Goal: Communication & Community: Ask a question

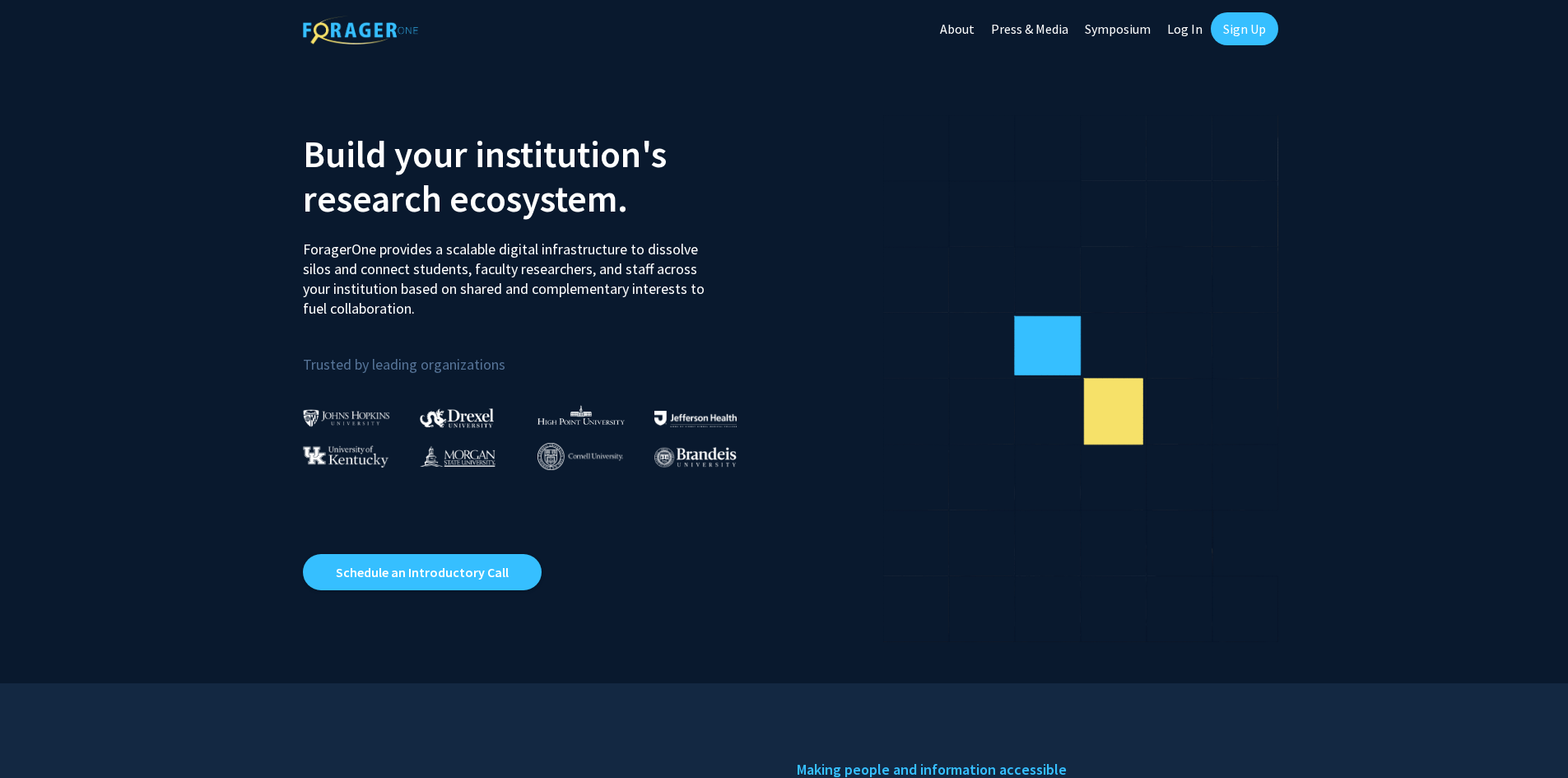
click at [1193, 20] on link "Log In" at bounding box center [1184, 28] width 51 height 58
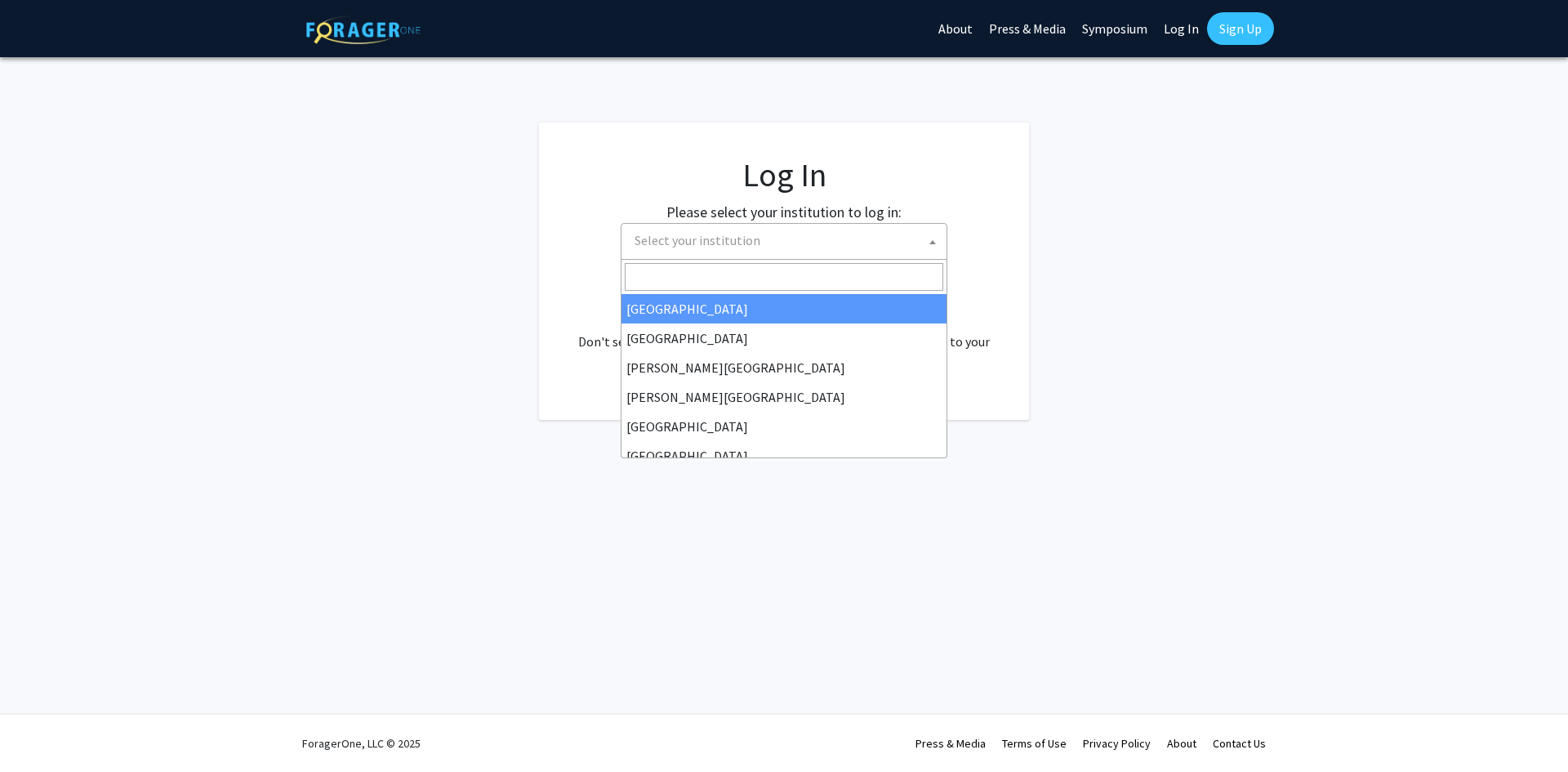
click at [817, 233] on span "Select your institution" at bounding box center [787, 241] width 319 height 34
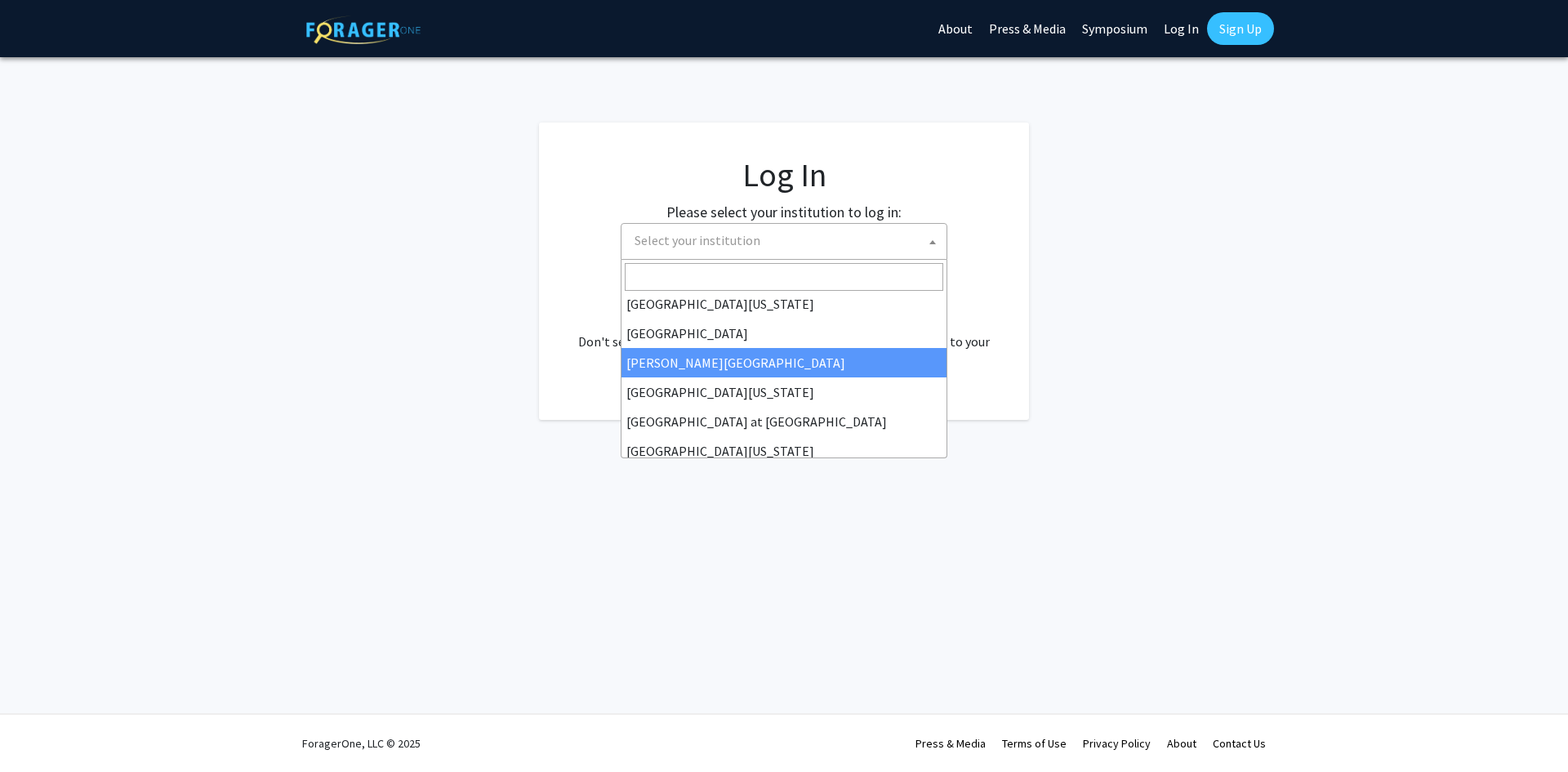
scroll to position [572, 0]
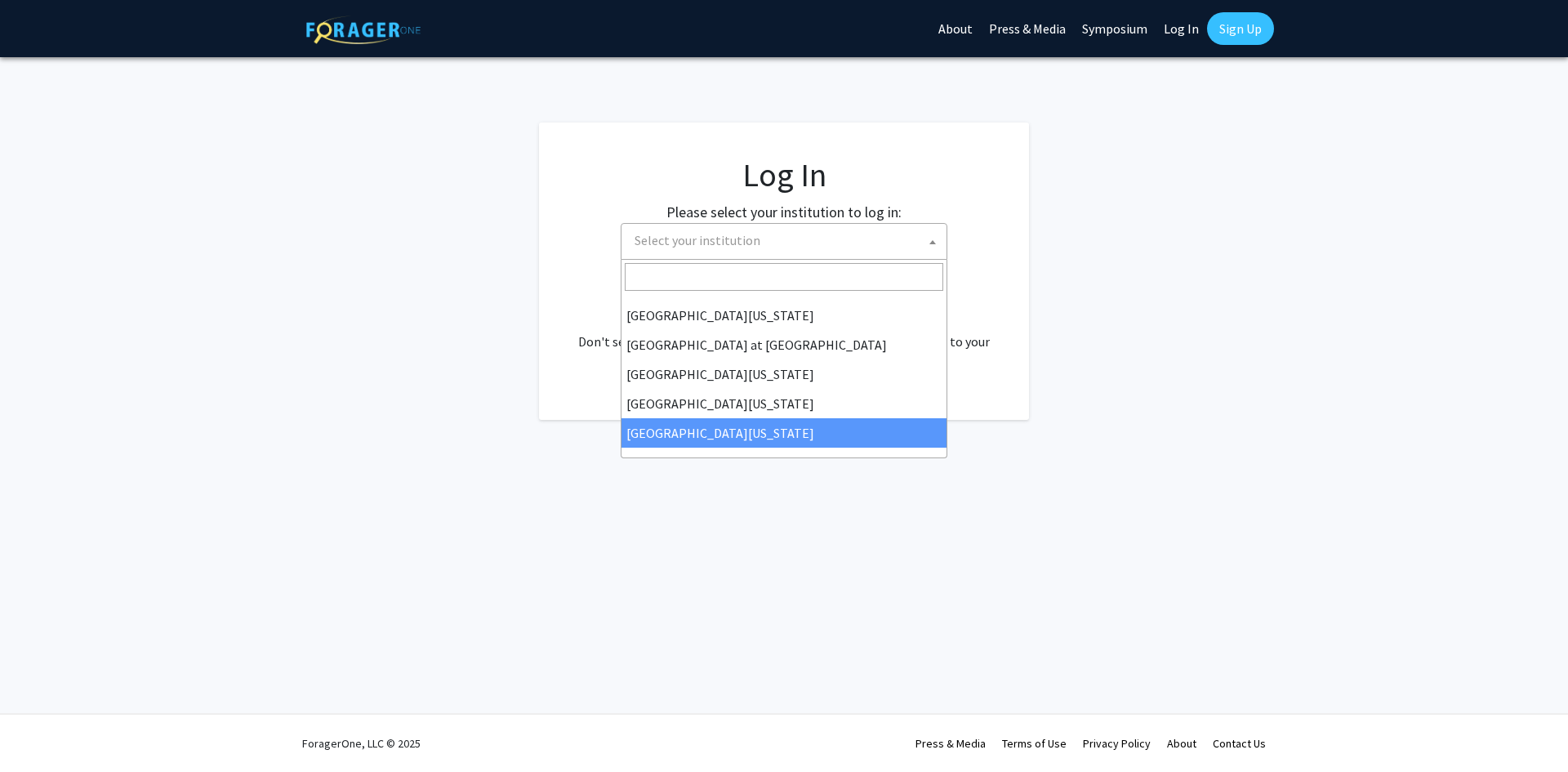
select select "33"
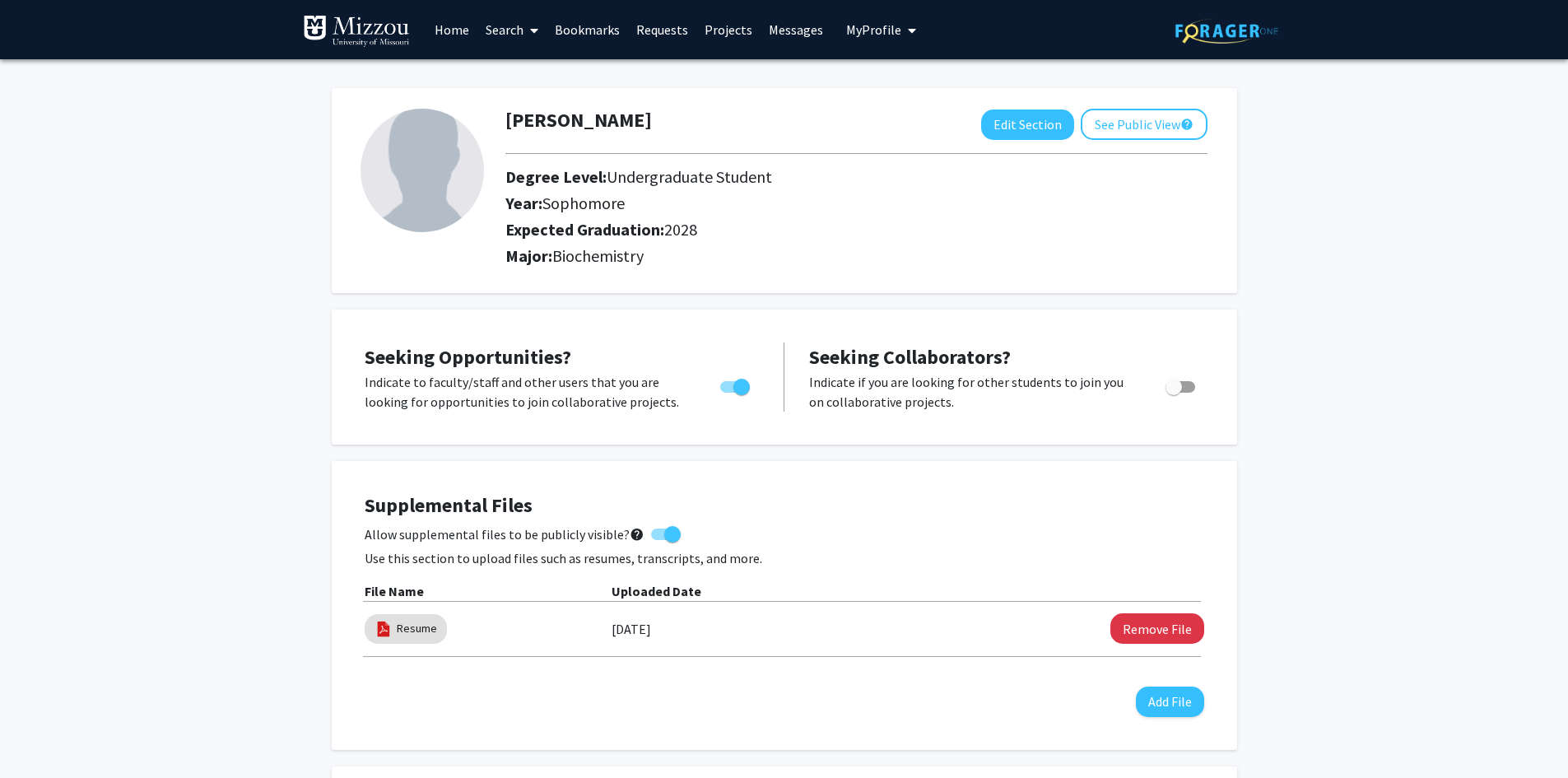
click at [561, 39] on link "Bookmarks" at bounding box center [587, 29] width 82 height 58
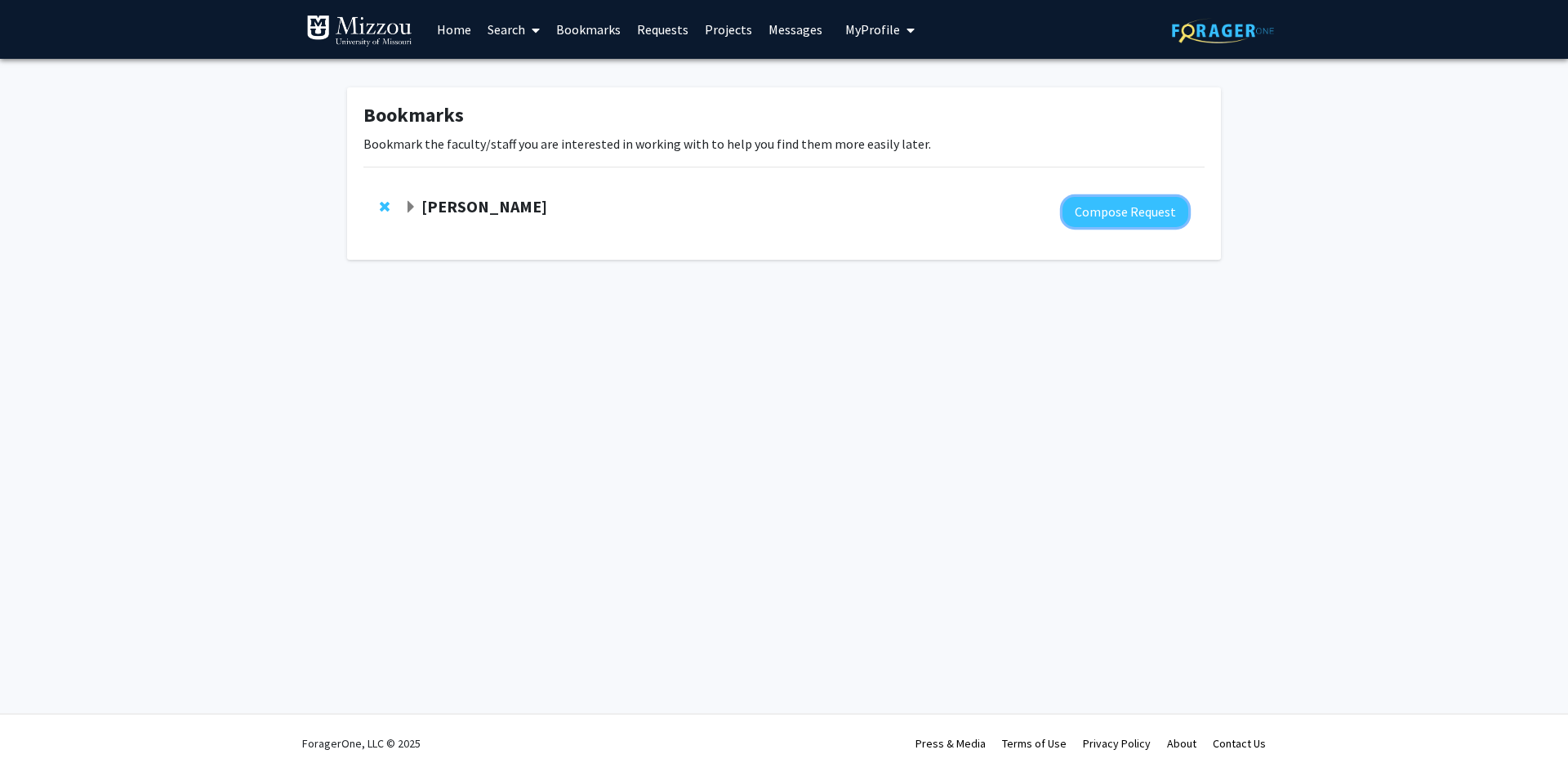
click at [1099, 209] on button "Compose Request" at bounding box center [1125, 211] width 126 height 30
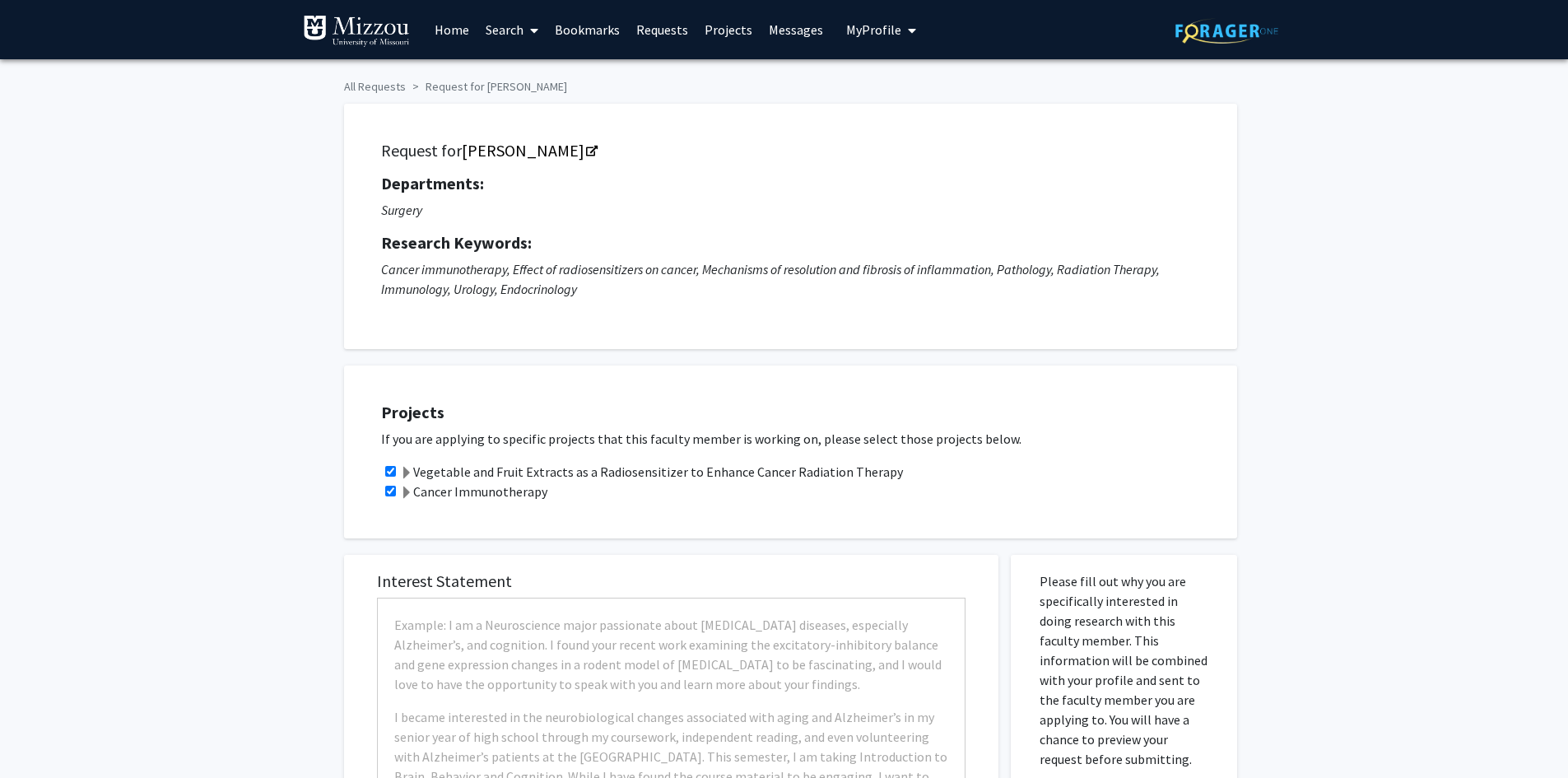
checkbox input "true"
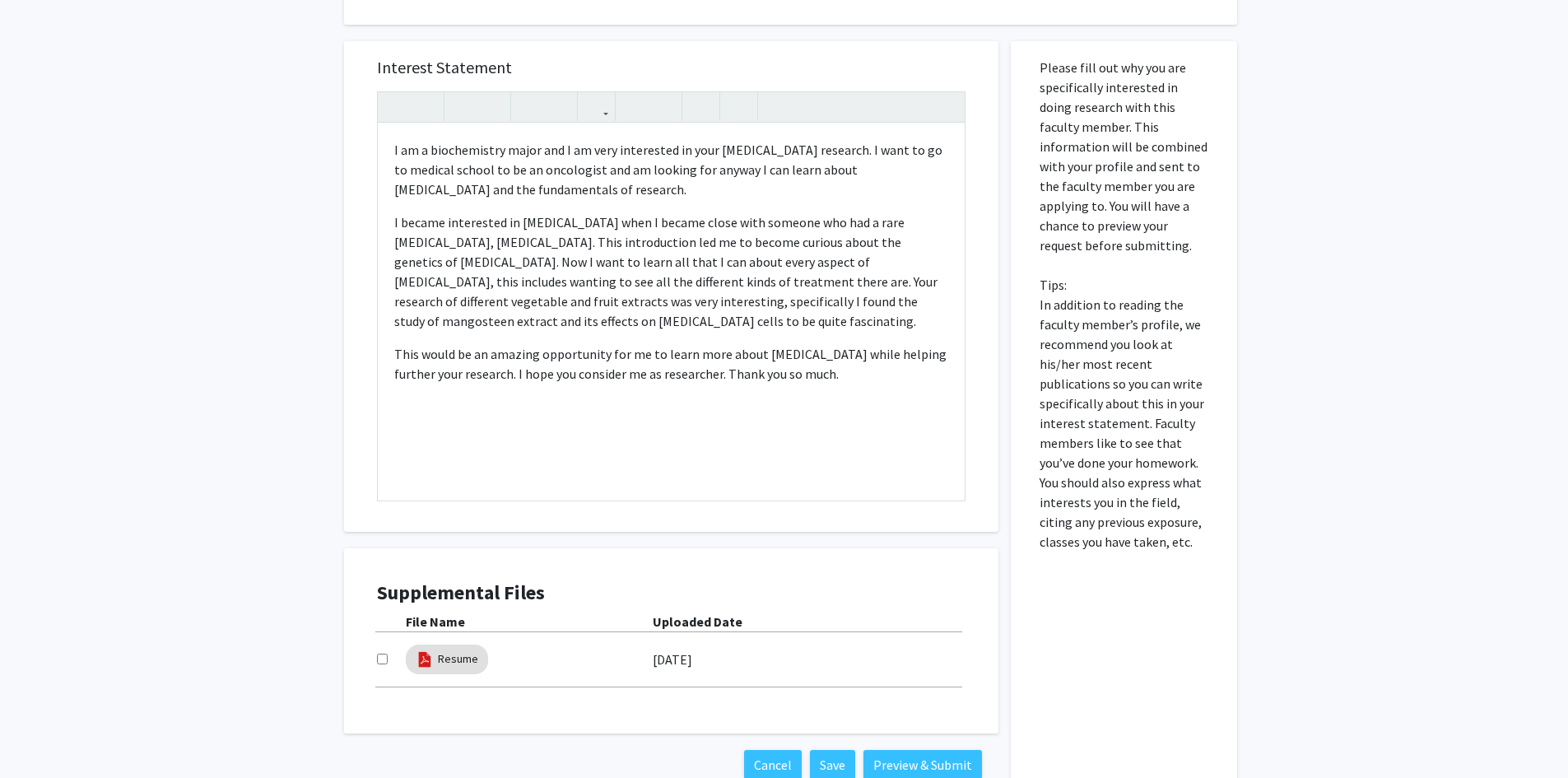
scroll to position [618, 0]
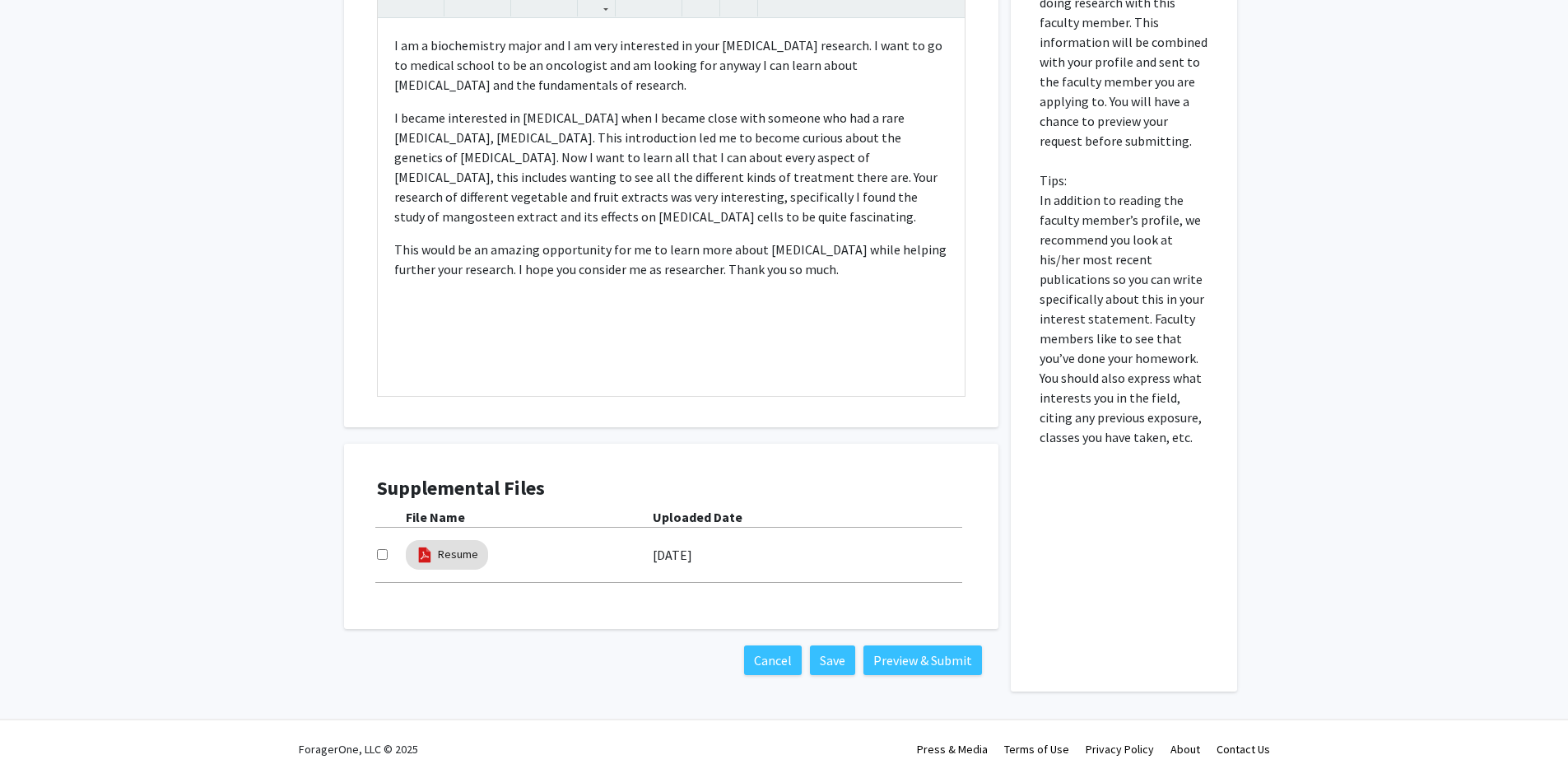
click at [383, 554] on input "checkbox" at bounding box center [383, 555] width 11 height 11
checkbox input "true"
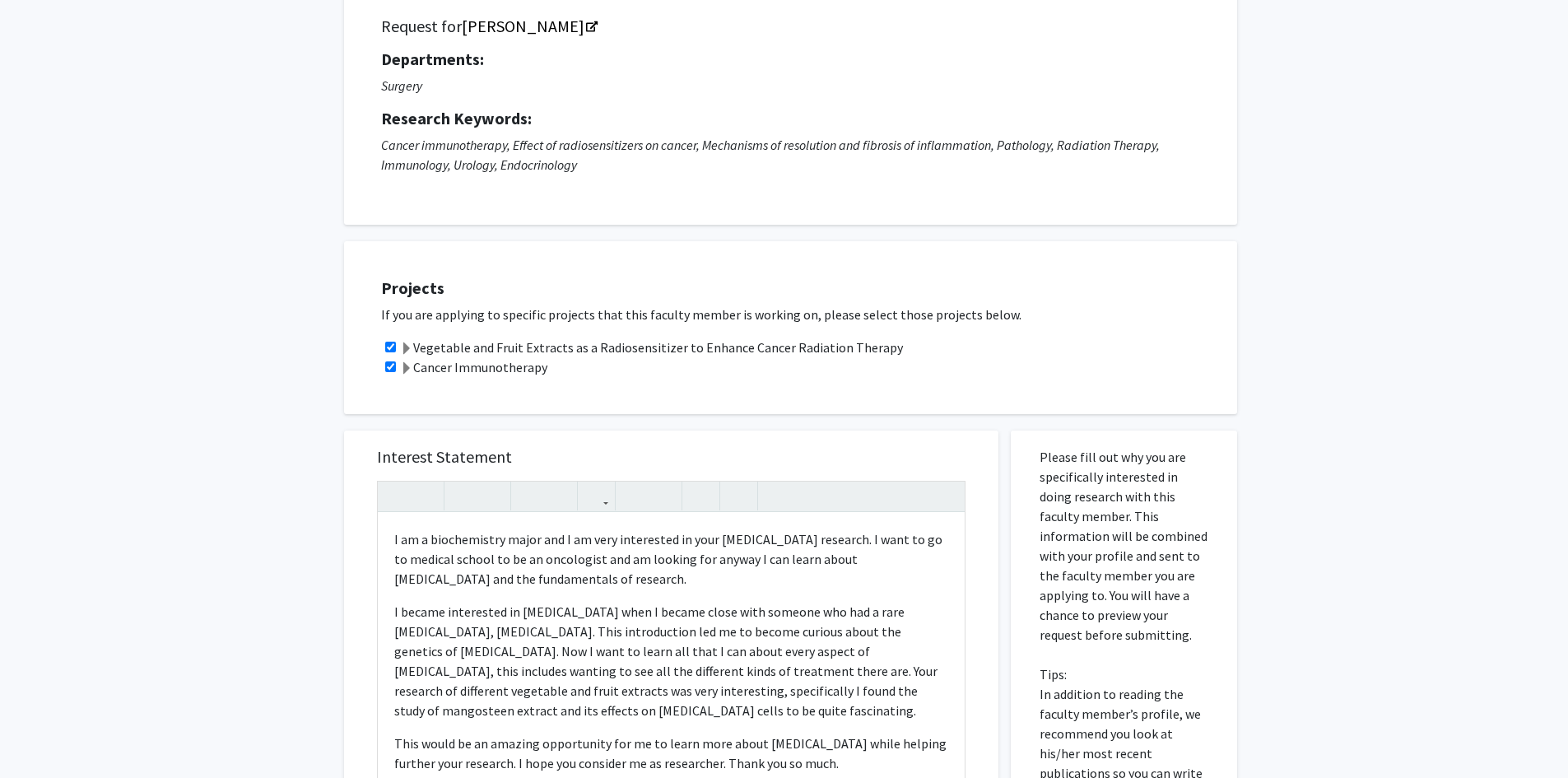
scroll to position [0, 0]
